Goal: Navigation & Orientation: Locate item on page

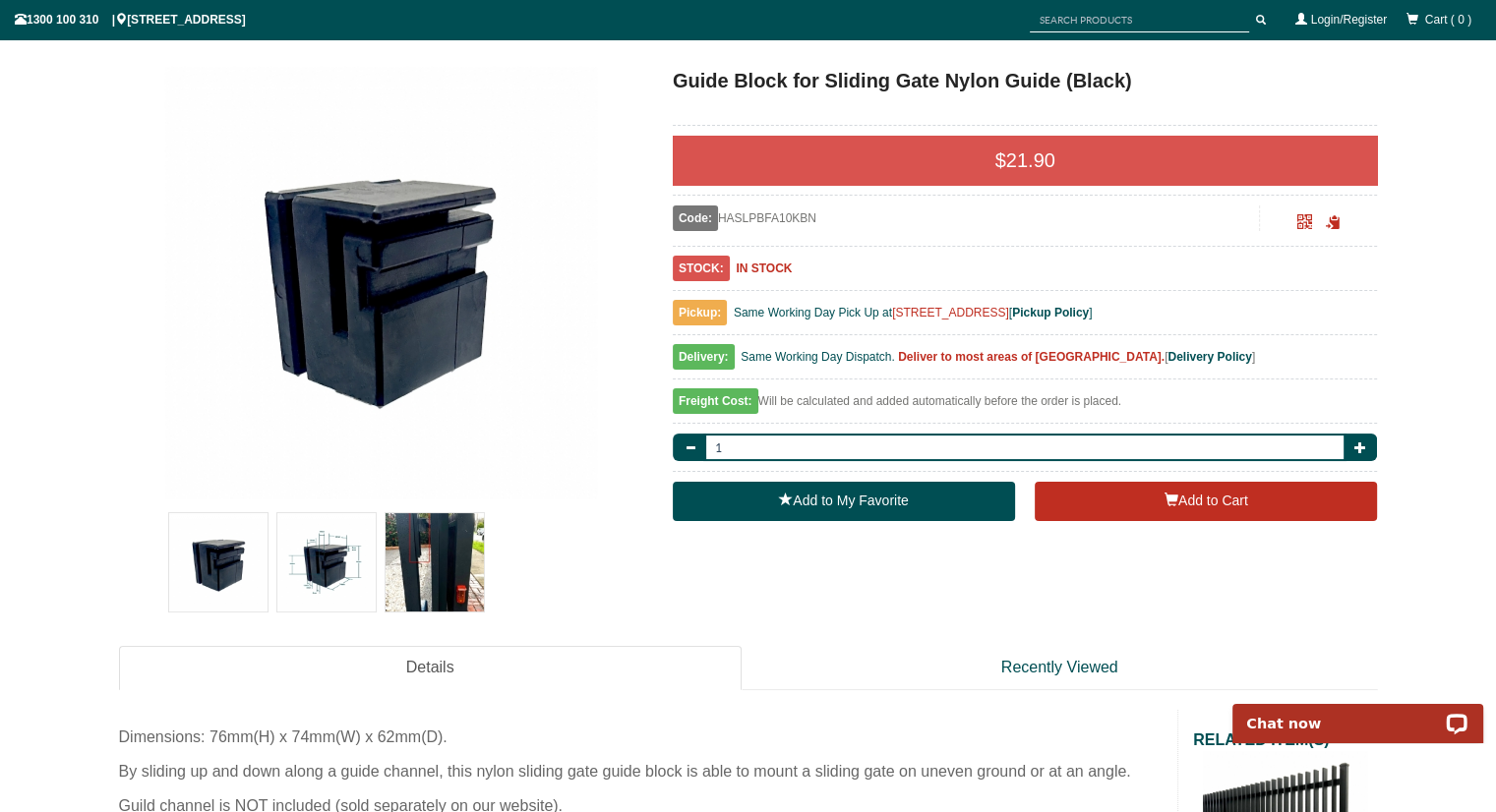
click at [365, 564] on img at bounding box center [326, 562] width 99 height 99
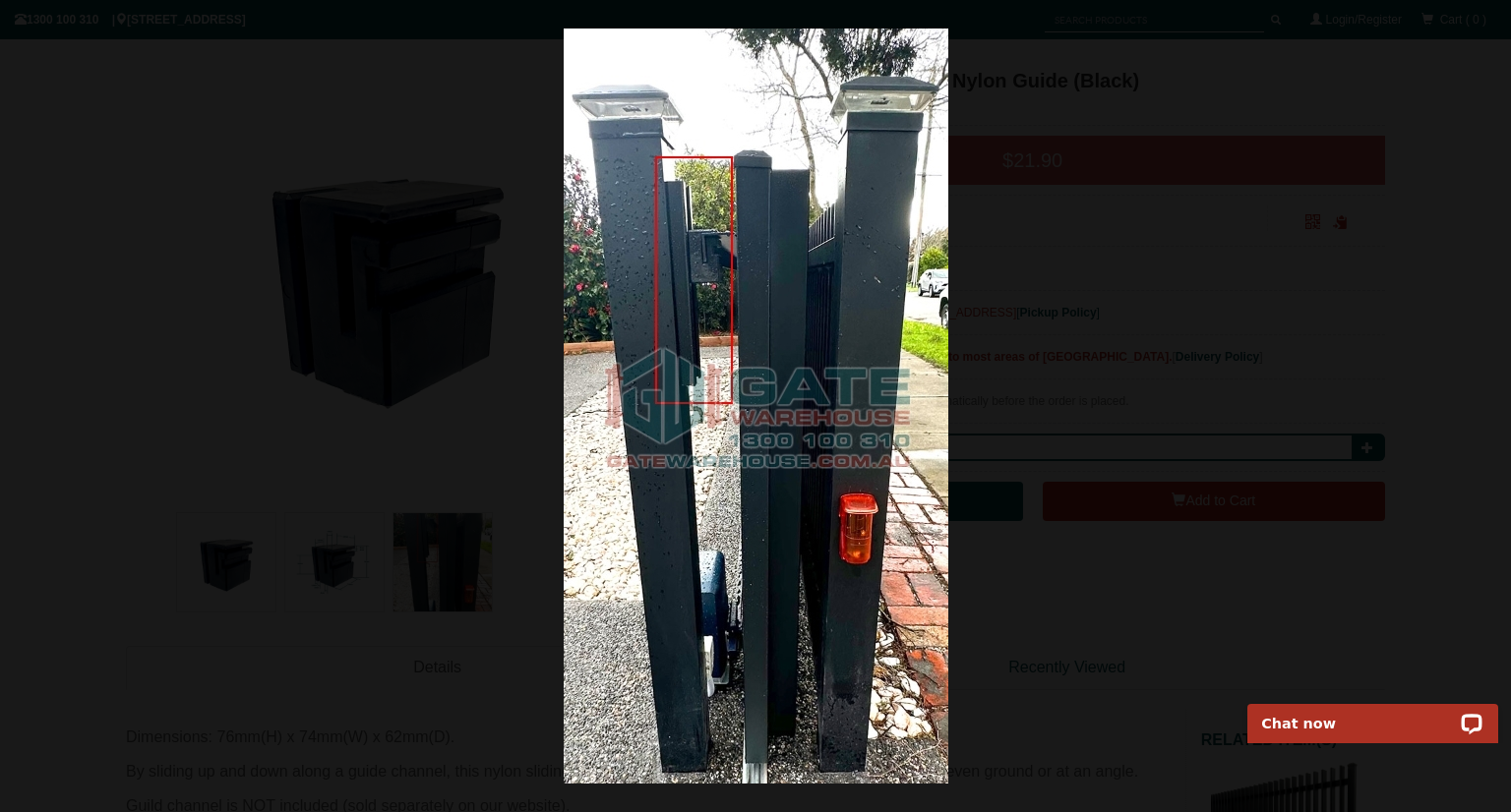
click at [400, 327] on div at bounding box center [756, 406] width 1511 height 812
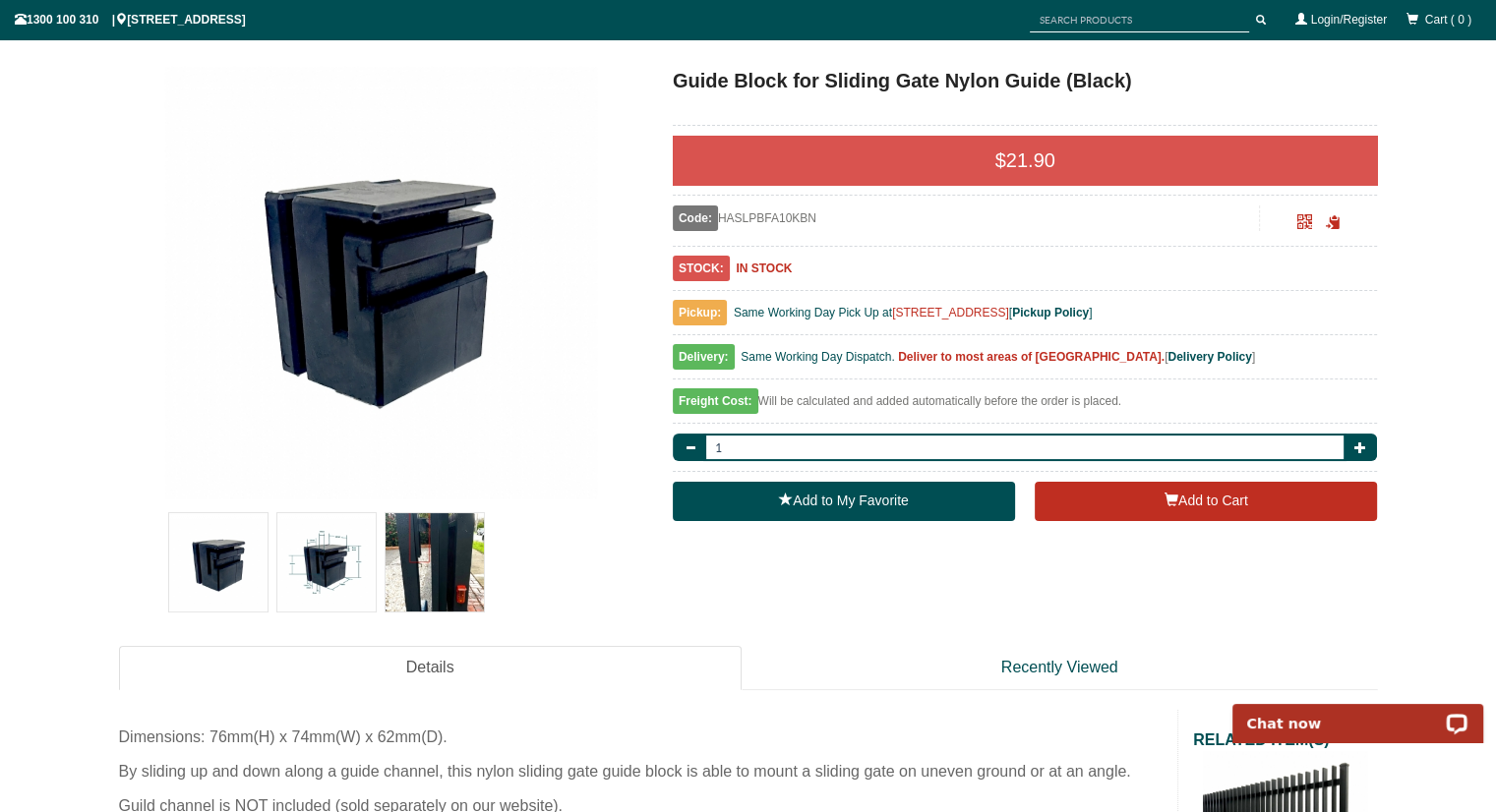
click at [342, 528] on img at bounding box center [326, 562] width 99 height 99
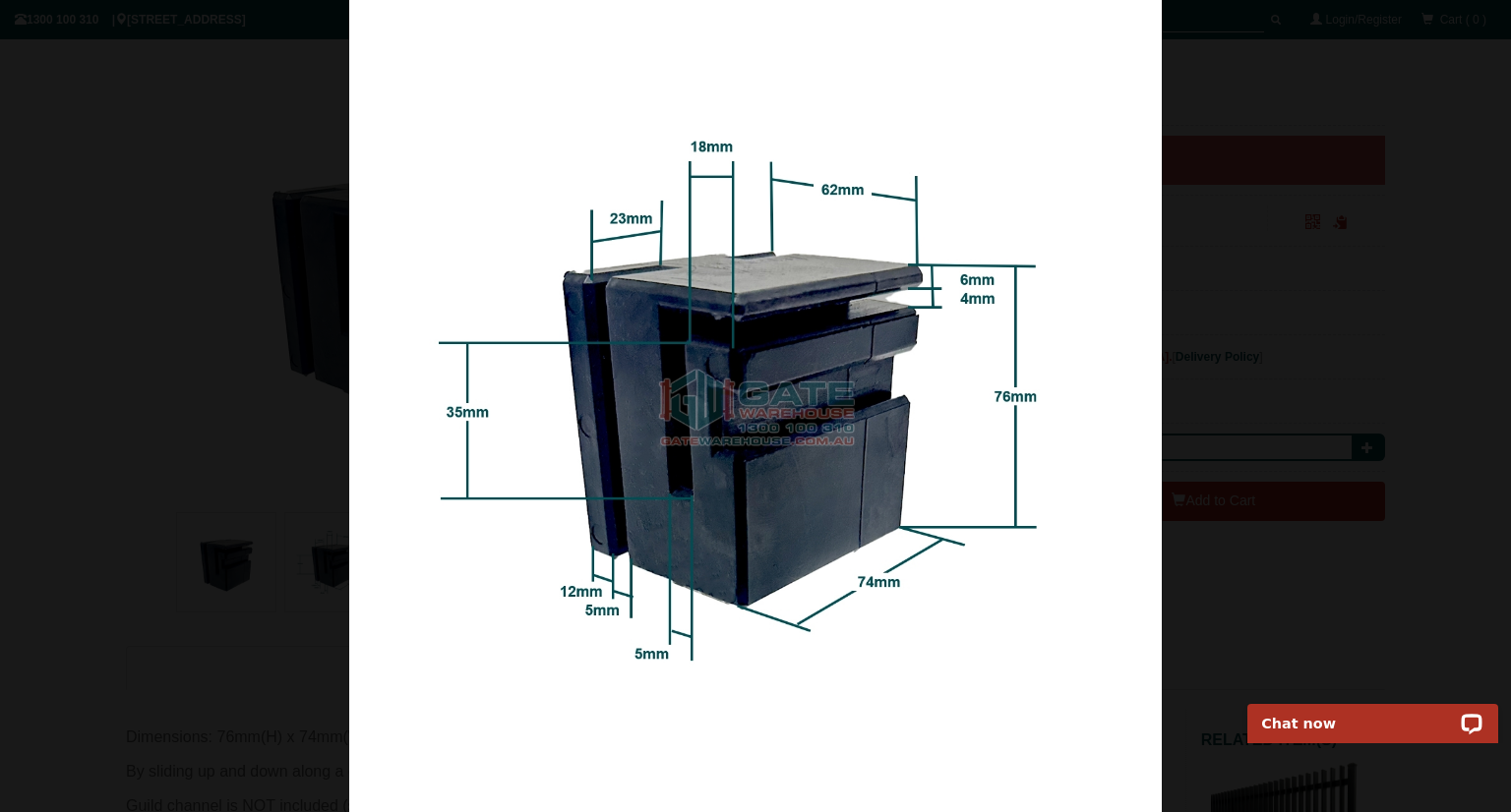
click at [739, 499] on img at bounding box center [756, 406] width 812 height 812
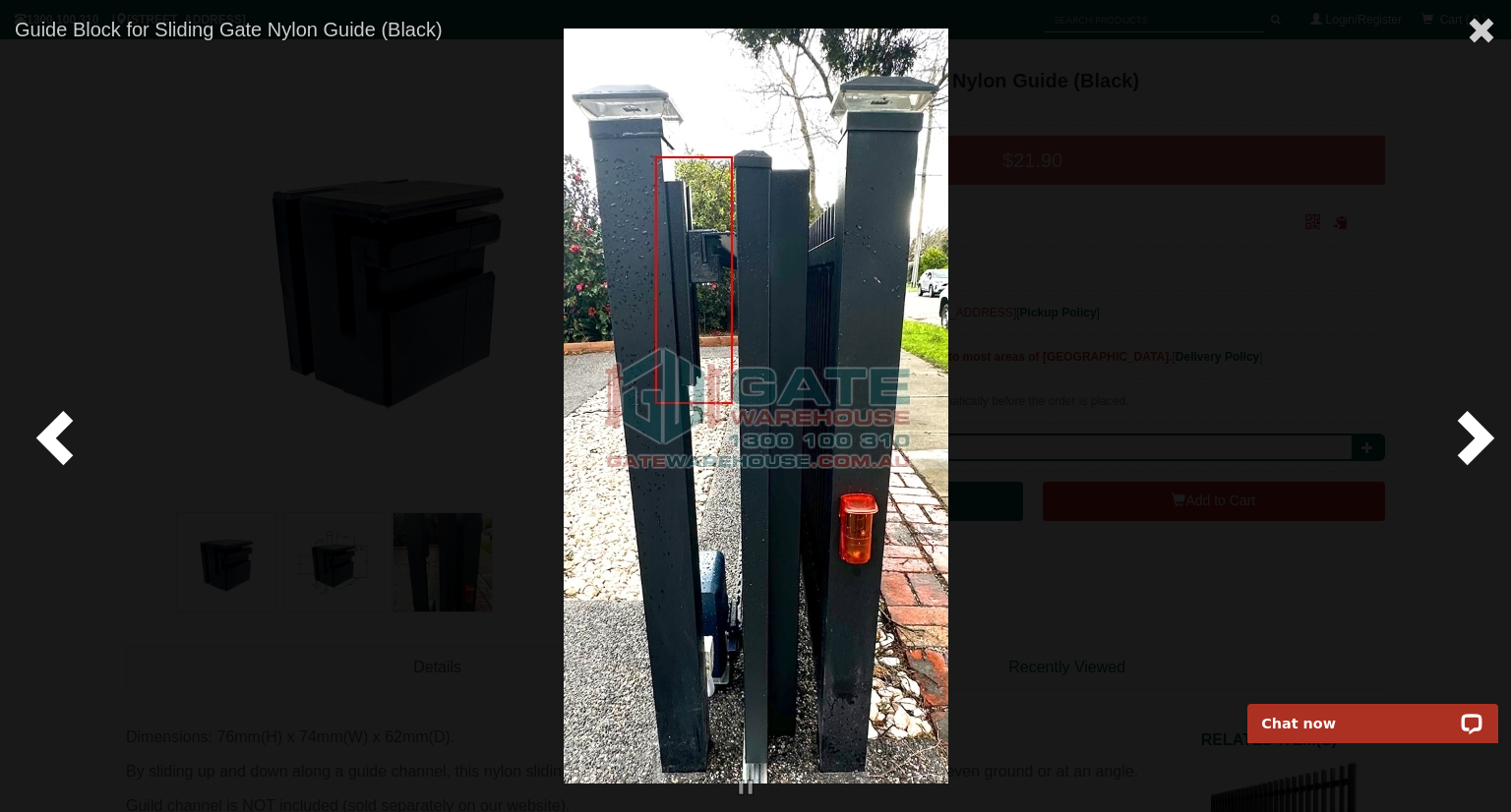
click at [1471, 446] on span at bounding box center [1471, 436] width 59 height 59
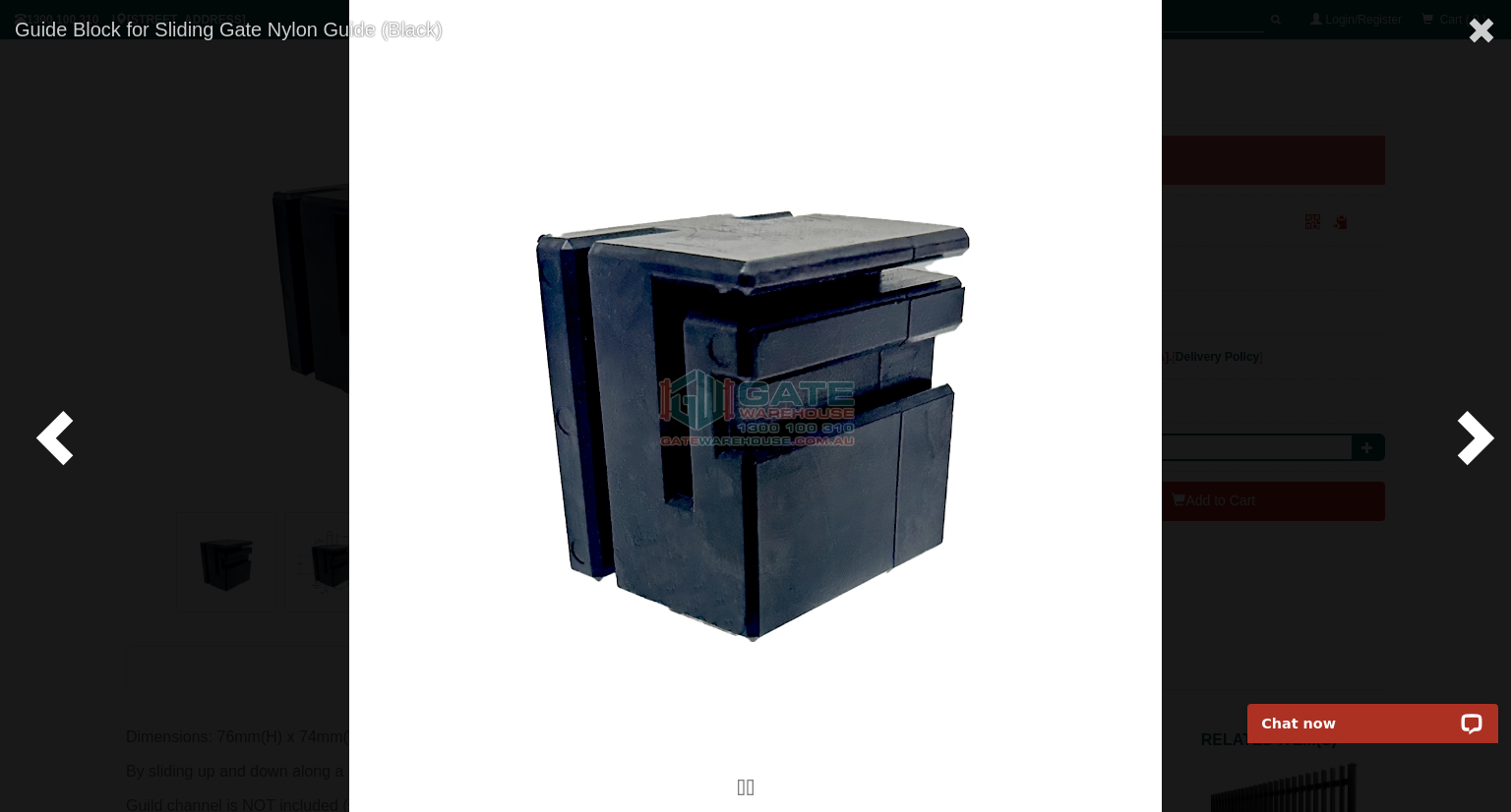
click at [1471, 451] on span at bounding box center [1471, 436] width 59 height 59
click at [1473, 436] on span at bounding box center [1471, 436] width 59 height 59
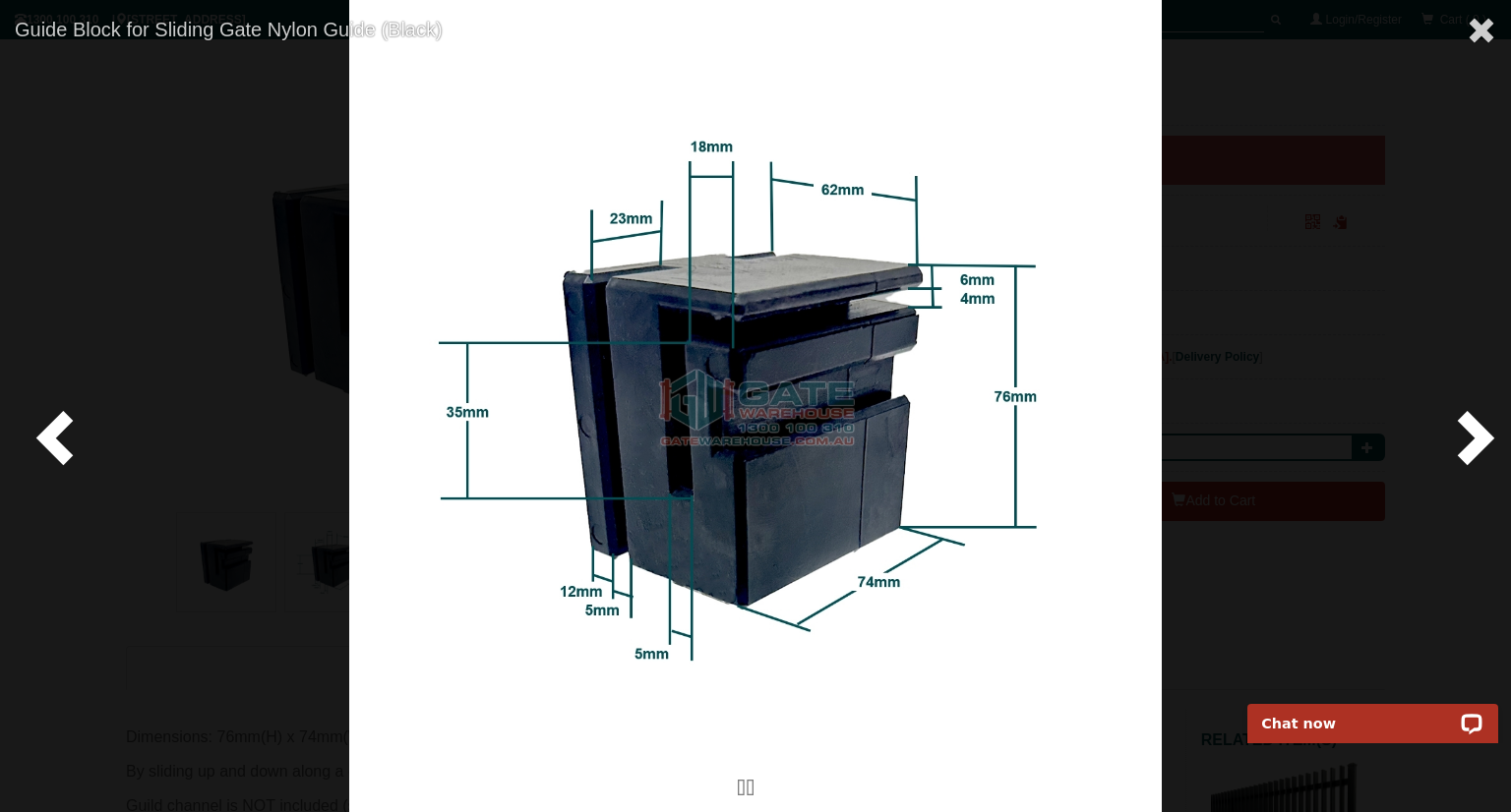
click at [1473, 436] on span at bounding box center [1471, 436] width 59 height 59
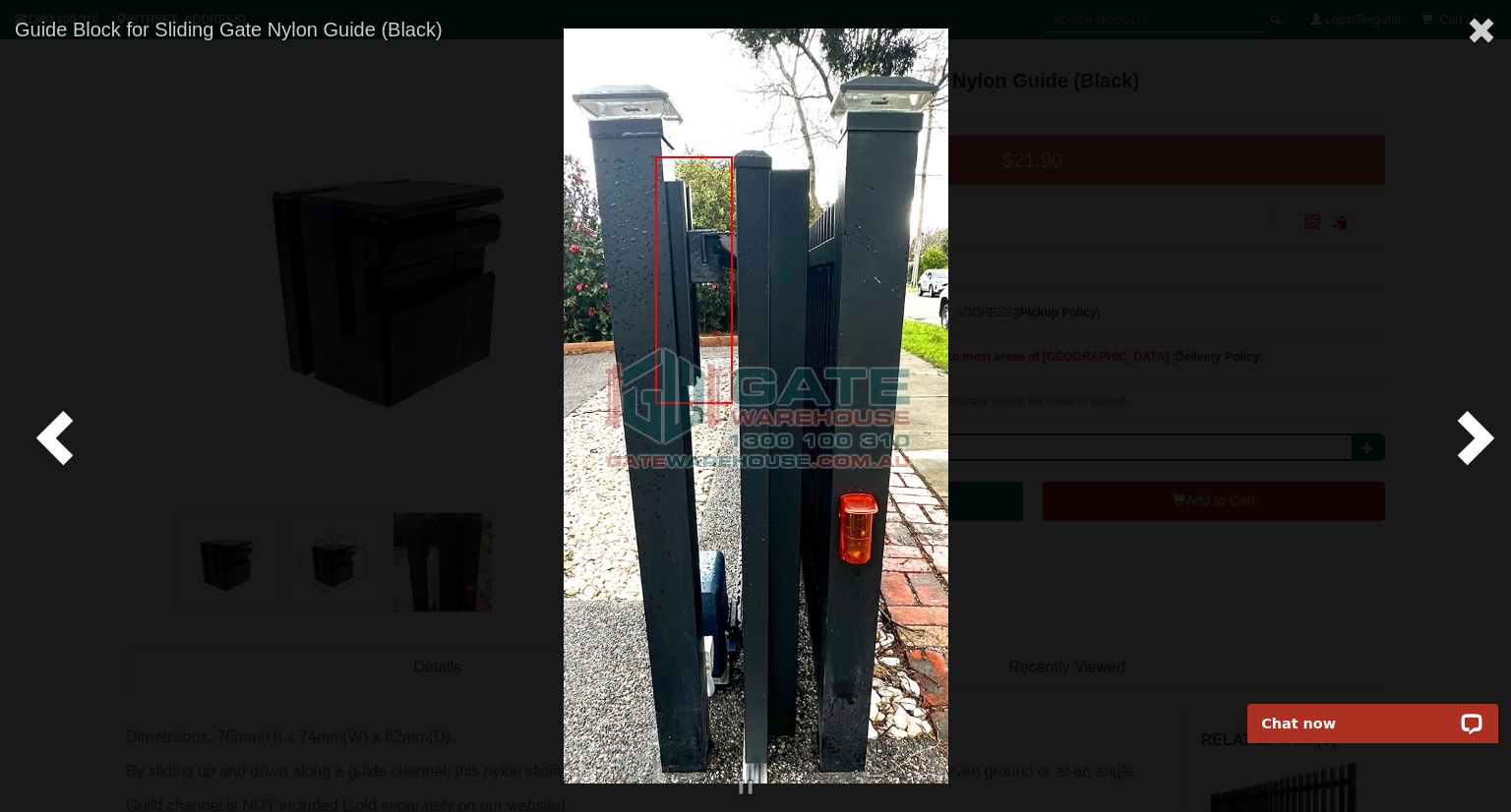
click at [1473, 436] on span at bounding box center [1471, 436] width 59 height 59
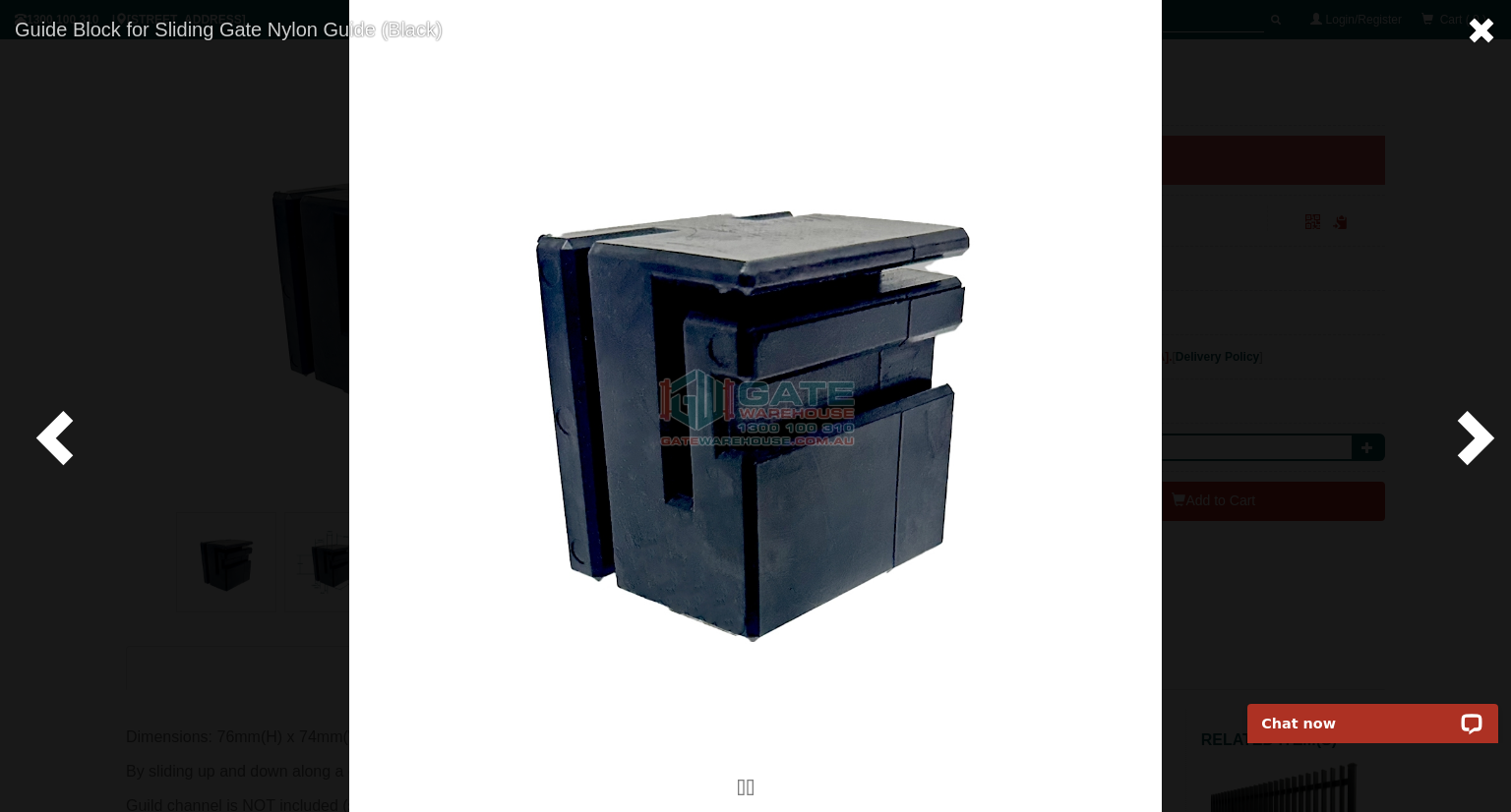
click at [1479, 36] on span at bounding box center [1481, 31] width 30 height 30
